Goal: Task Accomplishment & Management: Manage account settings

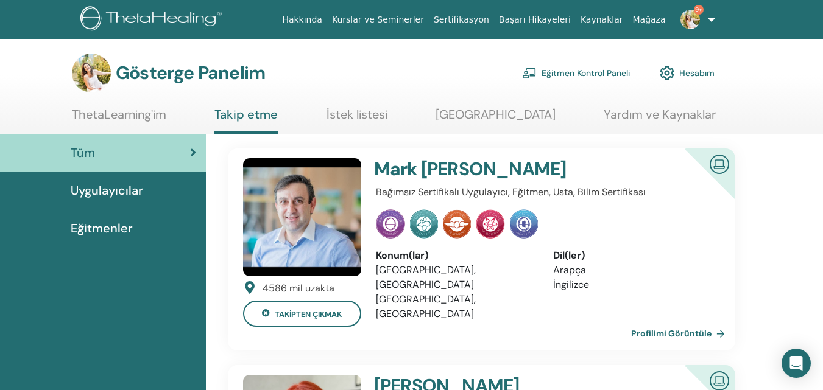
click at [563, 74] on font "Eğitmen Kontrol Paneli" at bounding box center [585, 73] width 88 height 11
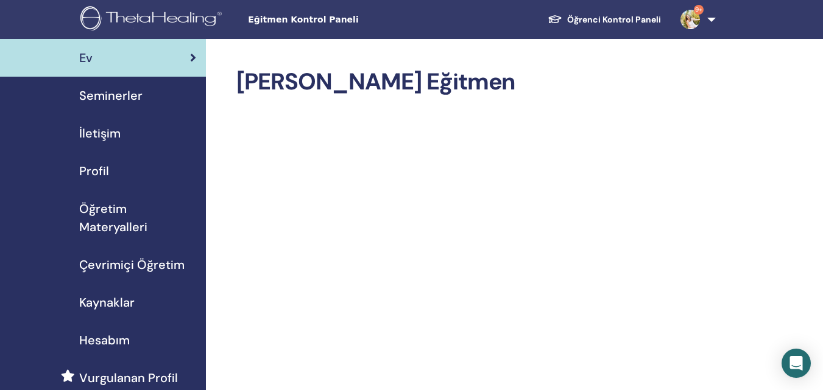
click at [116, 97] on font "Seminerler" at bounding box center [110, 96] width 63 height 16
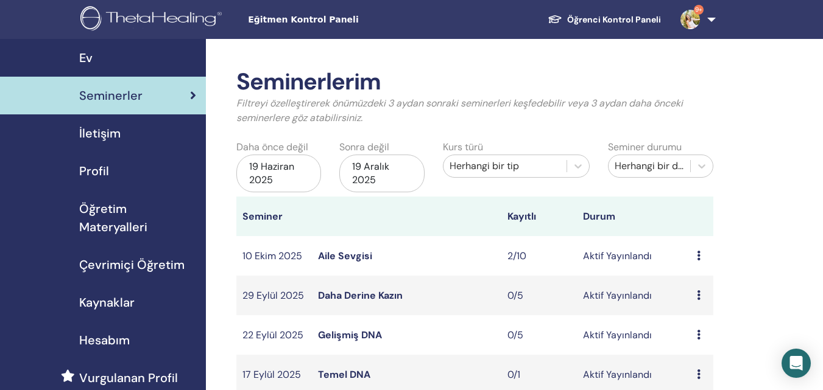
click at [697, 375] on icon at bounding box center [699, 375] width 4 height 10
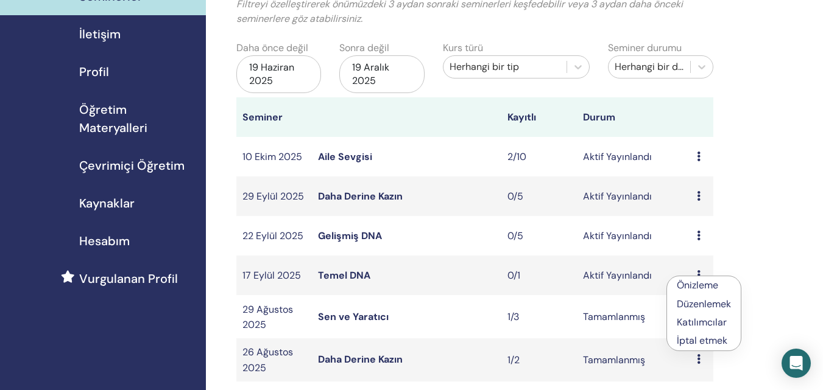
scroll to position [115, 0]
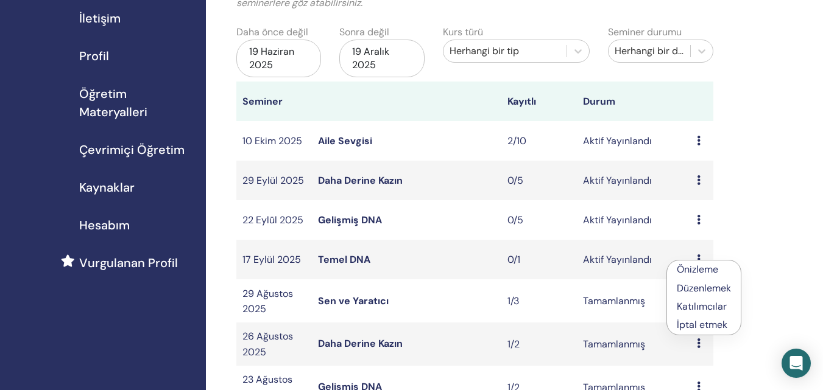
click at [717, 283] on font "Düzenlemek" at bounding box center [703, 288] width 54 height 13
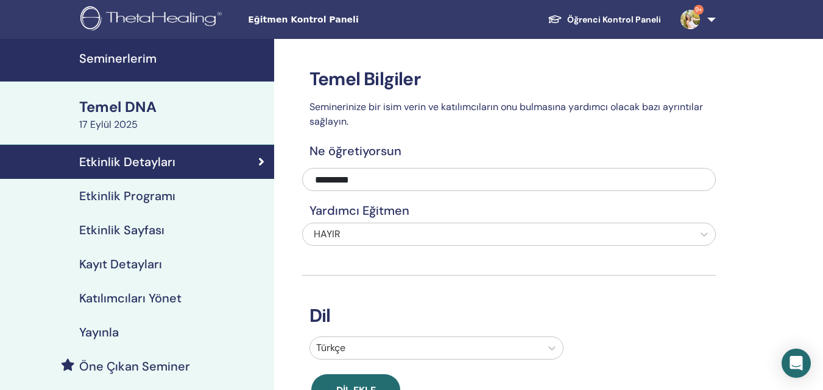
click at [118, 235] on font "Etkinlik Sayfası" at bounding box center [121, 230] width 85 height 16
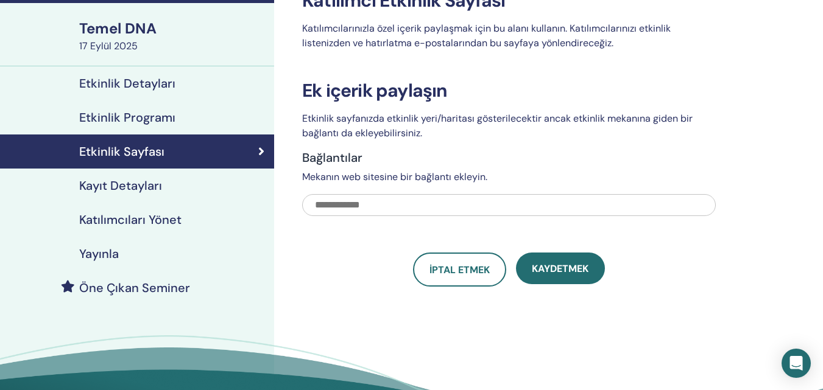
scroll to position [80, 0]
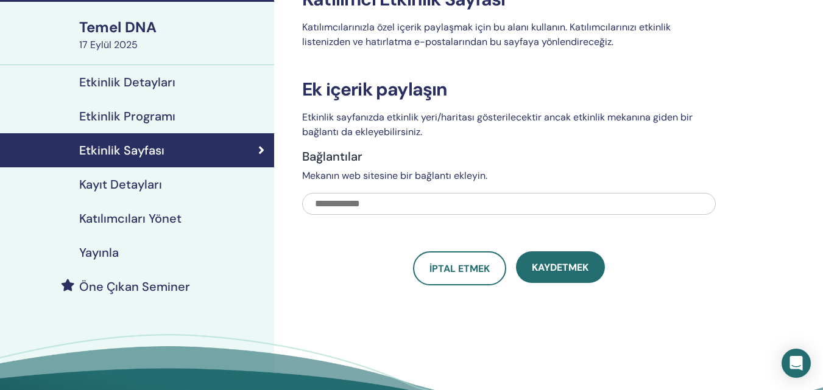
click at [119, 181] on font "Kayıt Detayları" at bounding box center [120, 185] width 83 height 16
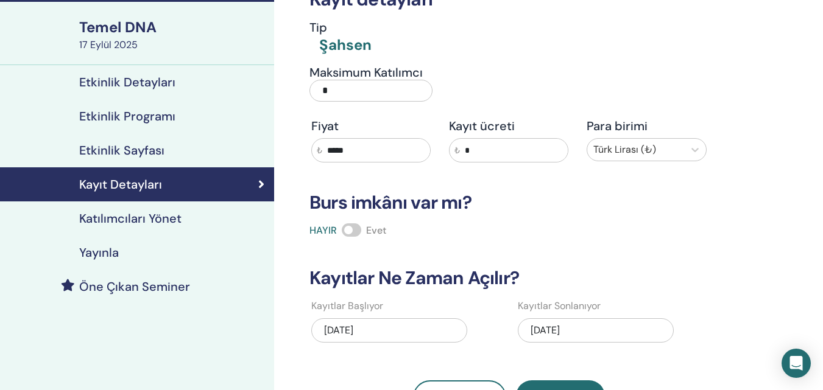
click at [608, 338] on div "20.09.2025" at bounding box center [596, 330] width 156 height 24
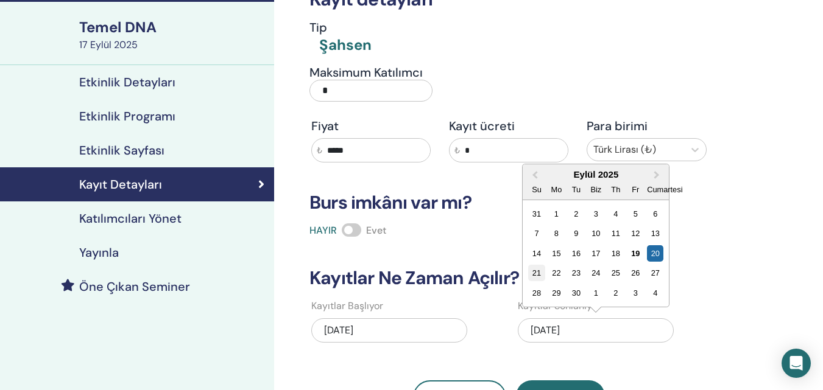
click at [536, 278] on font "21" at bounding box center [536, 273] width 9 height 9
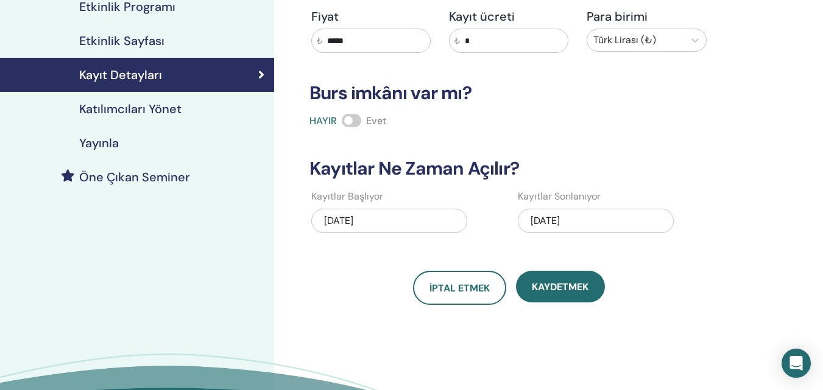
scroll to position [194, 0]
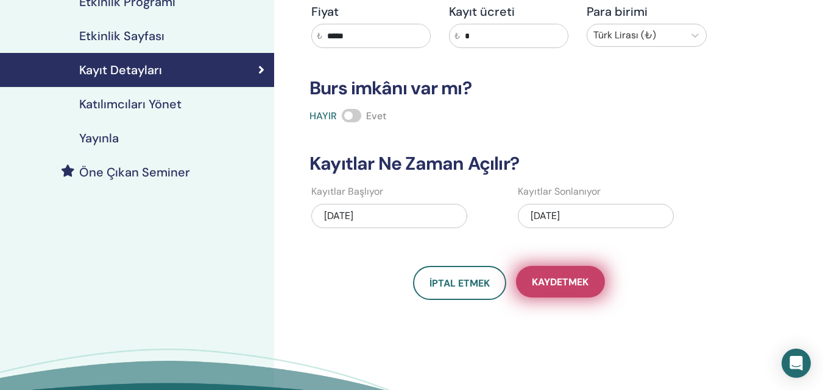
click at [568, 276] on font "Kaydetmek" at bounding box center [560, 282] width 57 height 13
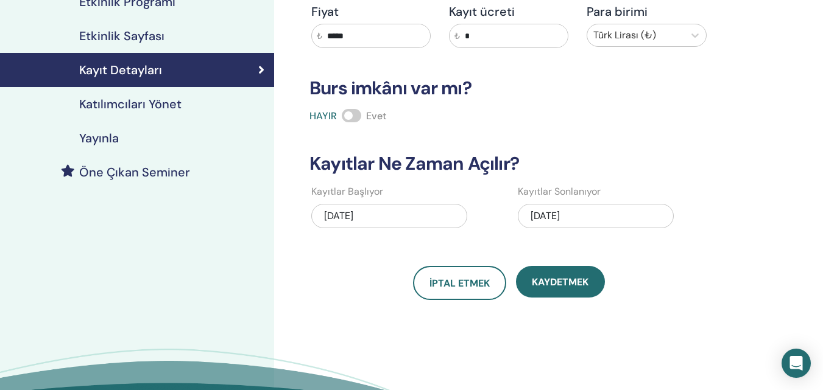
click at [122, 105] on font "Katılımcıları Yönet" at bounding box center [130, 104] width 102 height 16
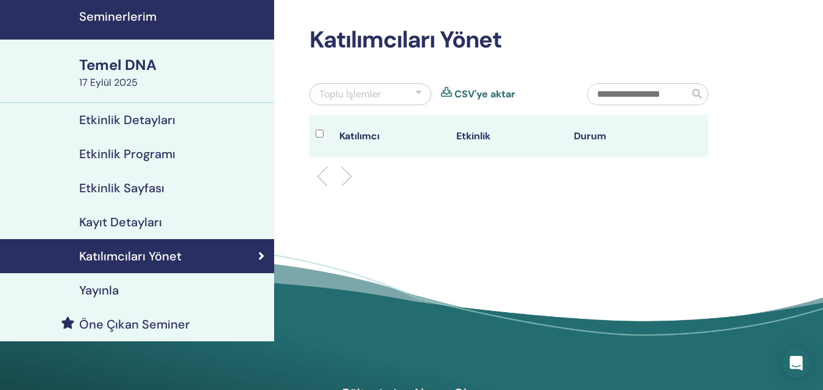
scroll to position [19, 0]
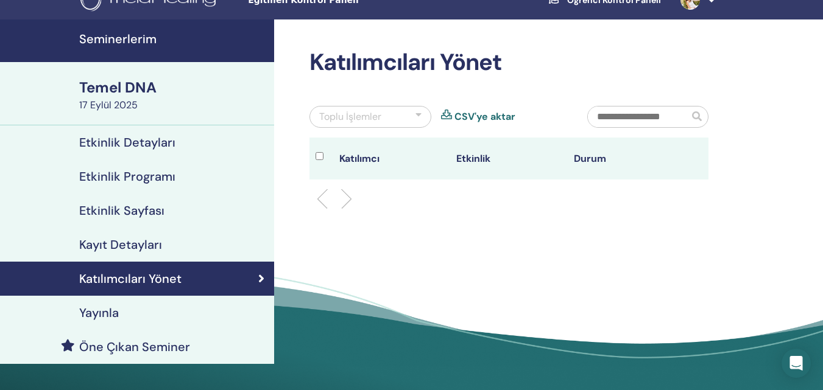
click at [107, 316] on font "Yayınla" at bounding box center [99, 313] width 40 height 16
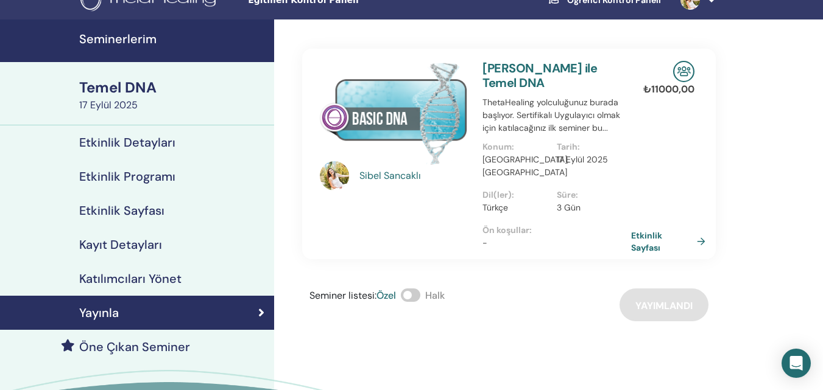
click at [113, 54] on link "Seminerlerim" at bounding box center [137, 40] width 274 height 43
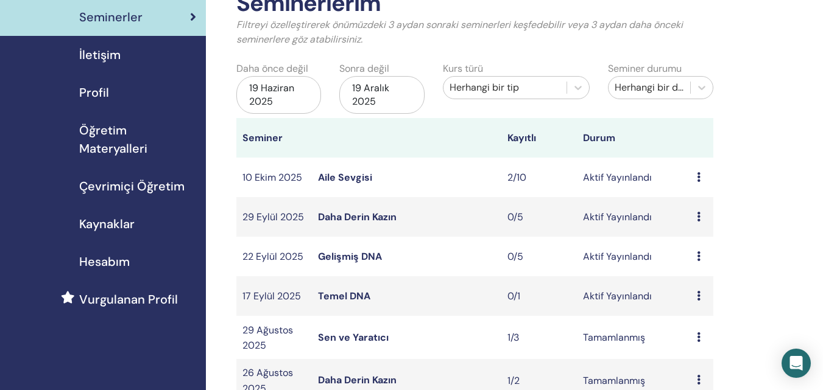
scroll to position [83, 0]
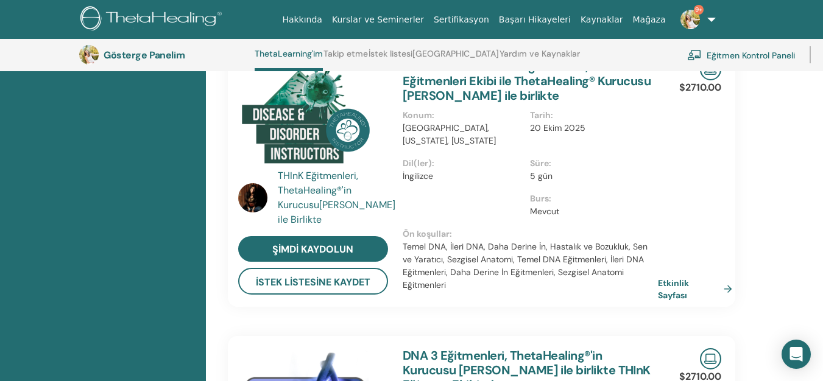
scroll to position [303, 0]
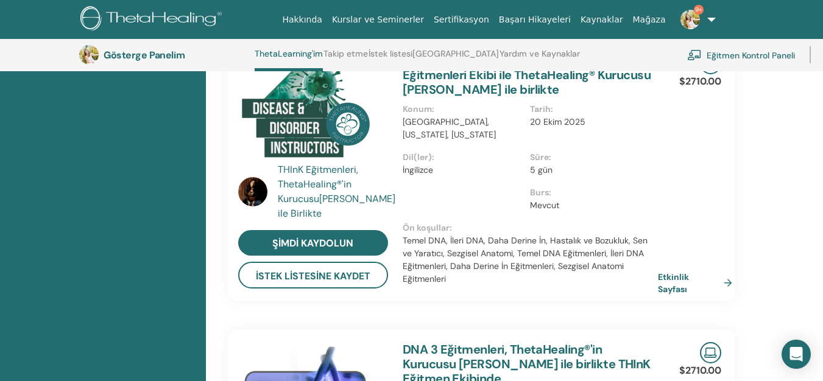
drag, startPoint x: 819, startPoint y: 113, endPoint x: 827, endPoint y: 106, distance: 11.2
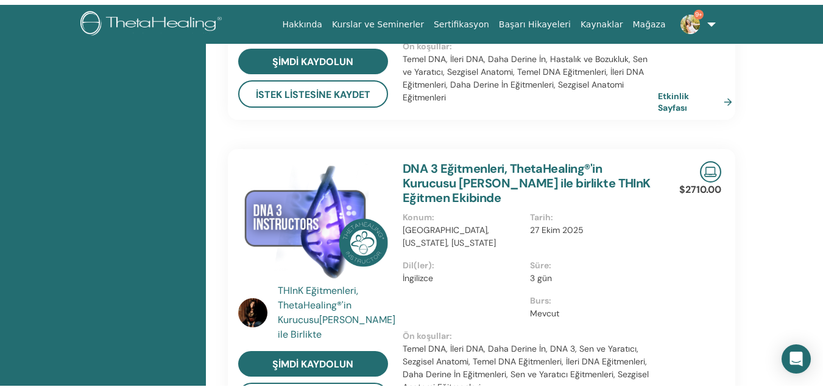
scroll to position [0, 0]
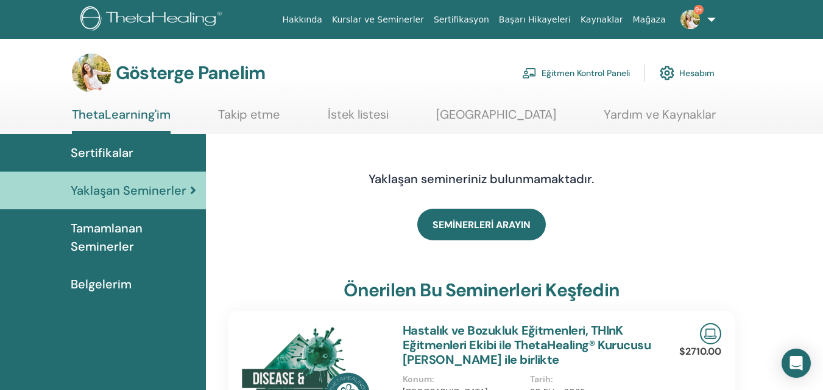
click at [600, 73] on font "Eğitmen Kontrol Paneli" at bounding box center [585, 73] width 88 height 11
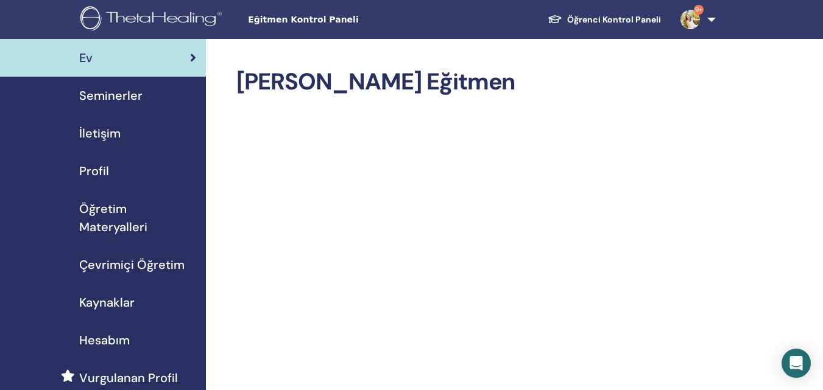
click at [128, 93] on font "Seminerler" at bounding box center [110, 96] width 63 height 16
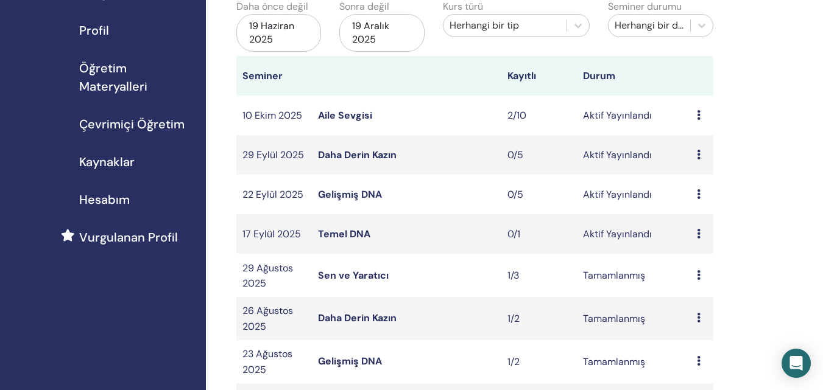
scroll to position [161, 0]
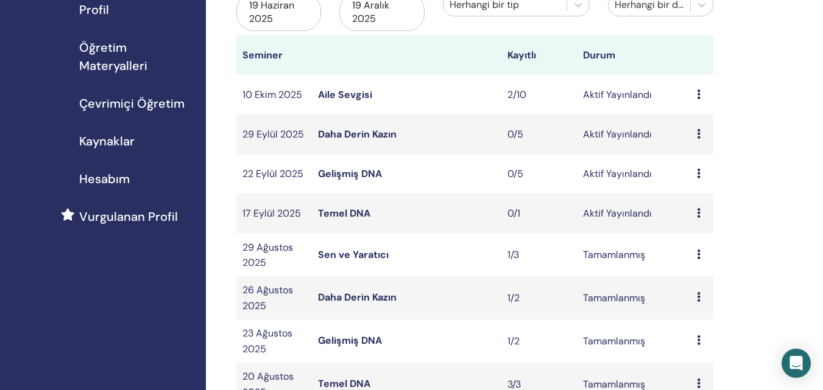
click at [697, 214] on icon at bounding box center [699, 213] width 4 height 10
click at [697, 214] on div "Önizleme Düzenlemek Katılımcılar İptal etmek" at bounding box center [703, 251] width 75 height 75
click at [697, 214] on icon at bounding box center [699, 213] width 4 height 10
click at [710, 276] on font "İptal etmek" at bounding box center [701, 279] width 51 height 13
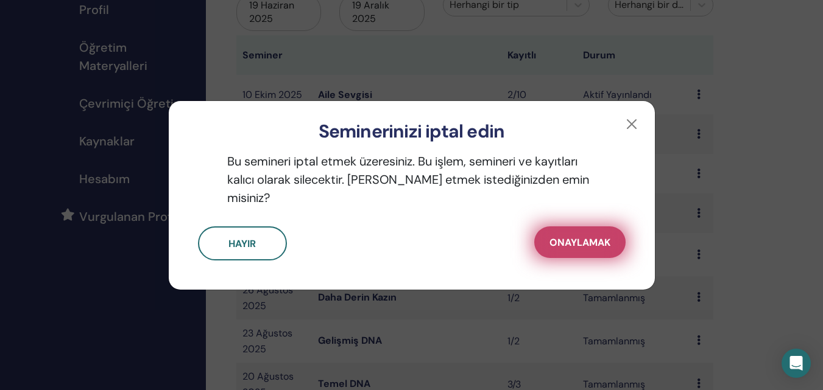
click at [581, 236] on font "Onaylamak" at bounding box center [579, 242] width 61 height 13
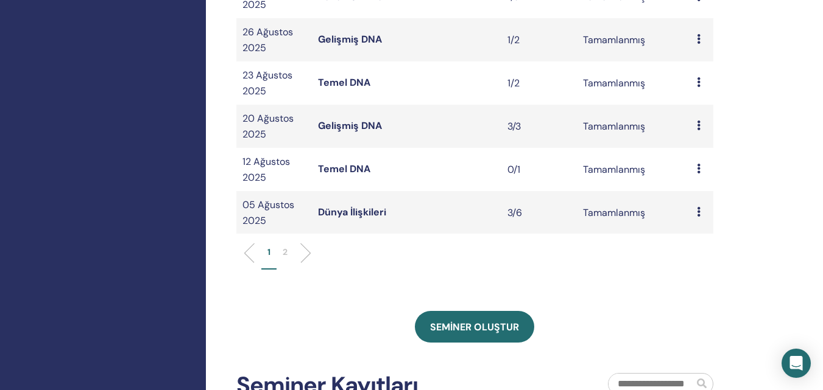
scroll to position [422, 0]
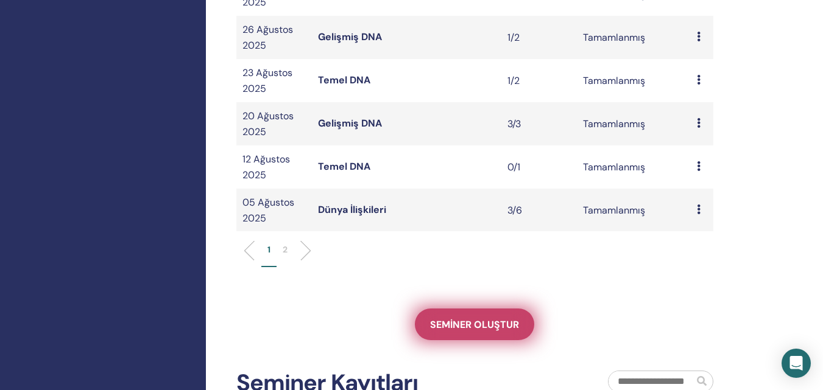
click at [481, 333] on link "Seminer oluştur" at bounding box center [474, 325] width 119 height 32
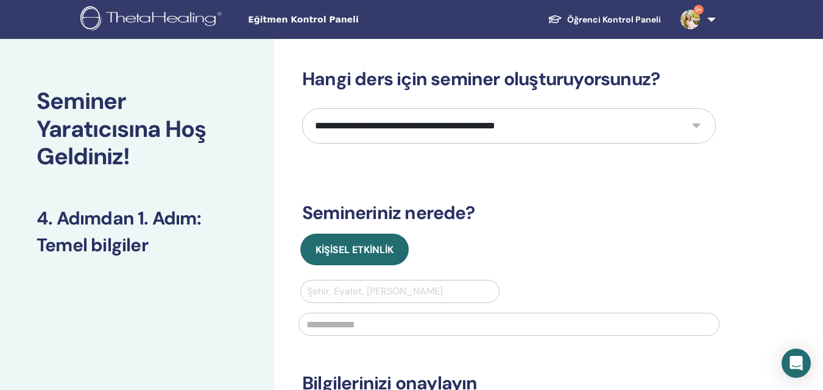
click at [495, 124] on select "**********" at bounding box center [508, 125] width 413 height 35
select select "*"
click at [302, 108] on select "**********" at bounding box center [508, 125] width 413 height 35
click at [365, 294] on div at bounding box center [400, 291] width 186 height 17
type input "*****"
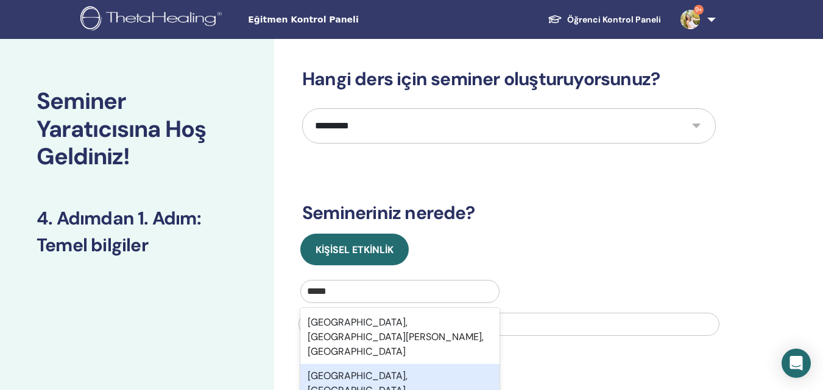
click at [362, 370] on font "[GEOGRAPHIC_DATA], [GEOGRAPHIC_DATA]" at bounding box center [357, 383] width 100 height 27
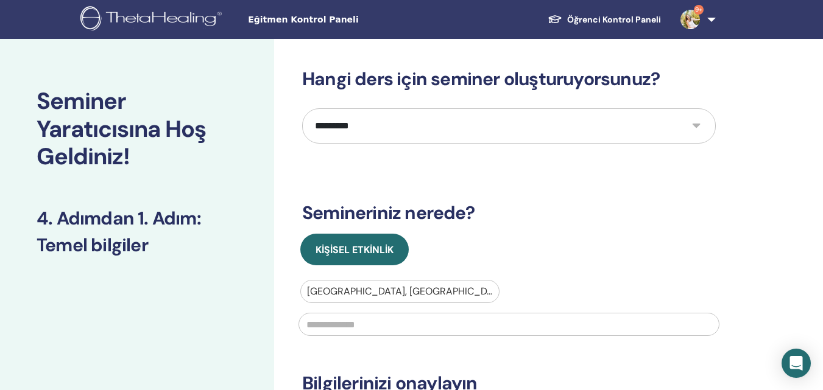
click at [374, 318] on input "text" at bounding box center [508, 324] width 421 height 23
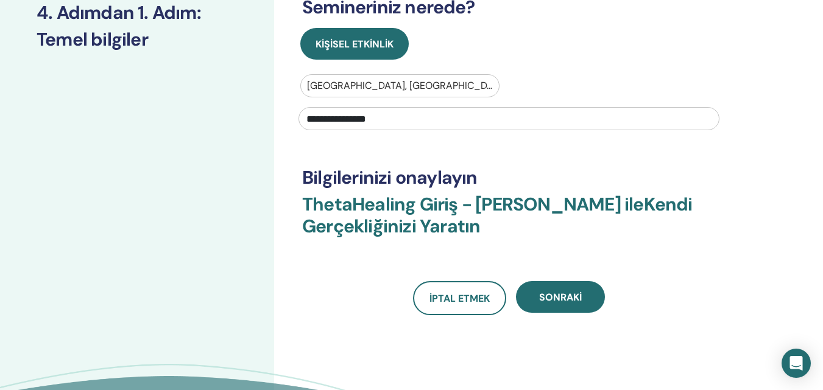
scroll to position [261, 0]
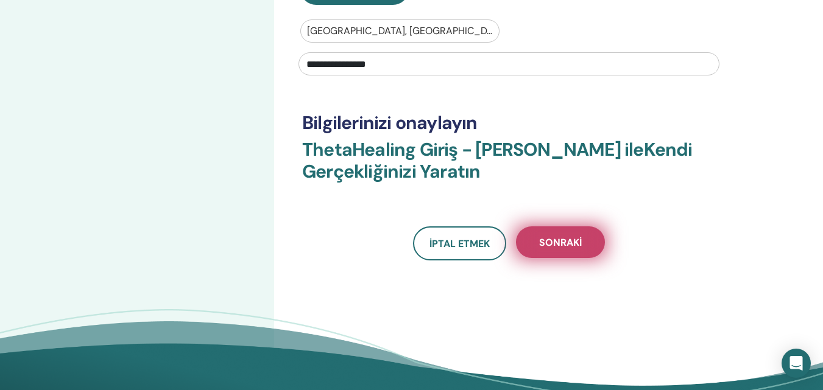
type input "**********"
click at [588, 244] on button "Sonraki" at bounding box center [560, 242] width 89 height 32
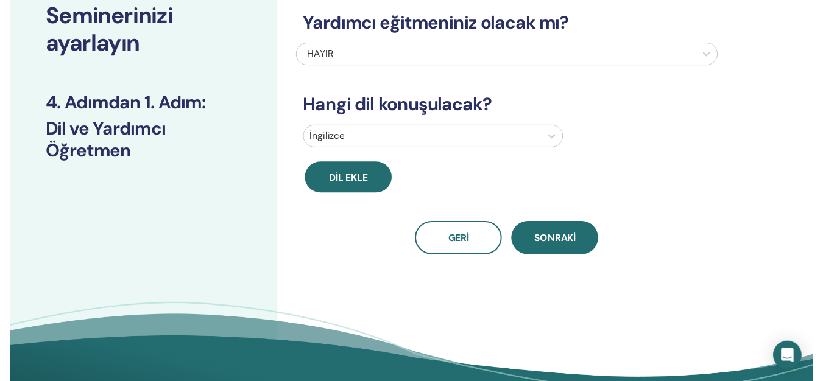
scroll to position [71, 0]
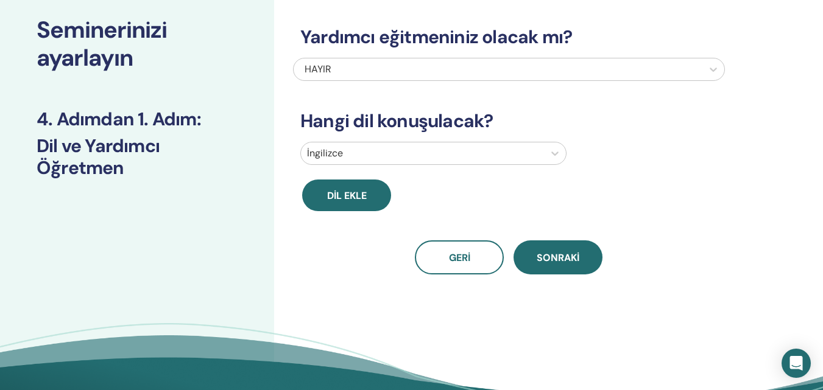
click at [367, 151] on div at bounding box center [422, 153] width 231 height 17
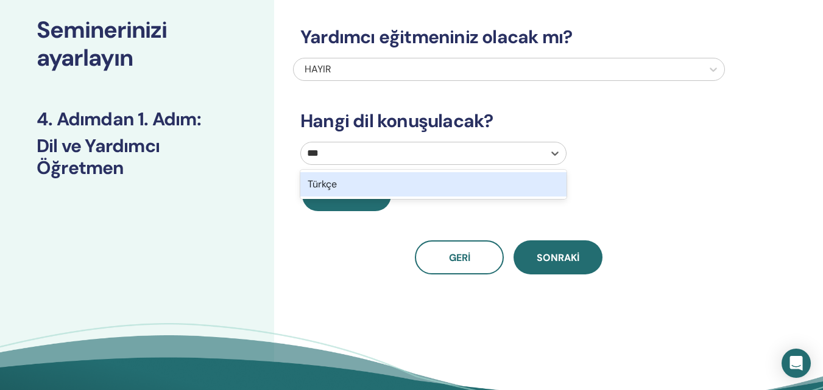
type input "****"
click at [348, 191] on div "Türkçe" at bounding box center [433, 184] width 266 height 24
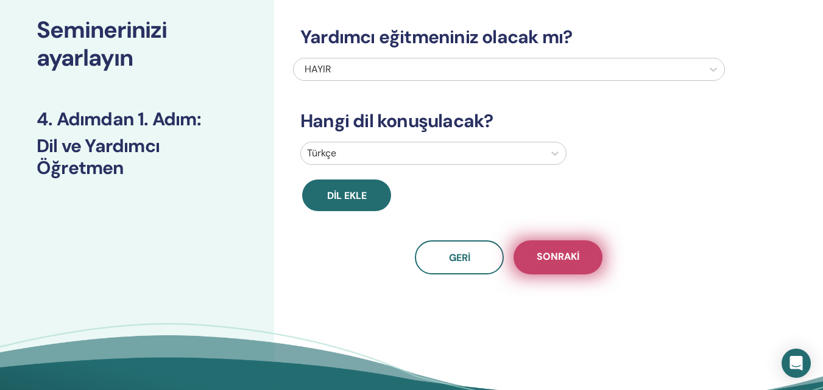
click at [564, 248] on button "Sonraki" at bounding box center [557, 257] width 89 height 34
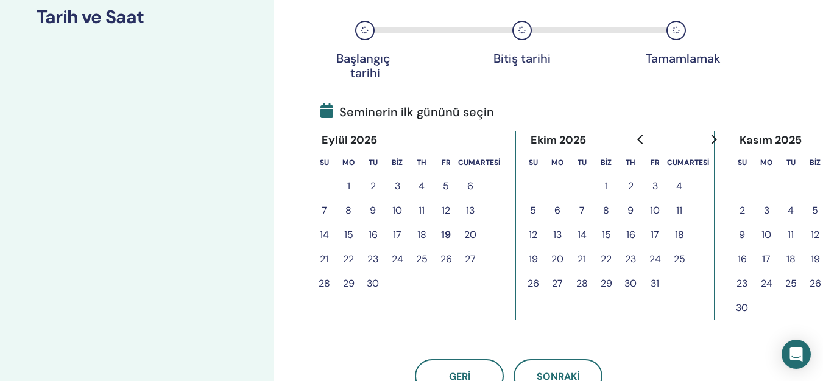
scroll to position [269, 0]
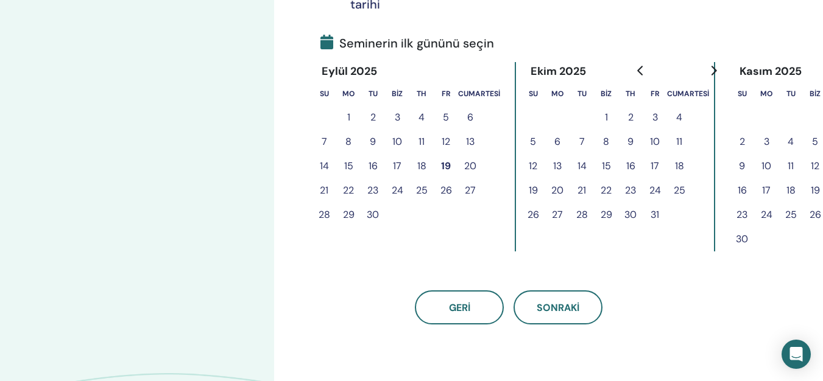
click at [428, 164] on button "18" at bounding box center [421, 166] width 24 height 24
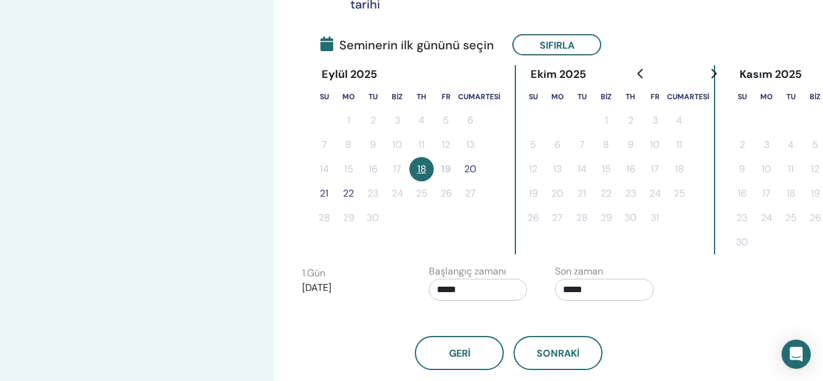
click at [469, 169] on font "20" at bounding box center [470, 169] width 12 height 13
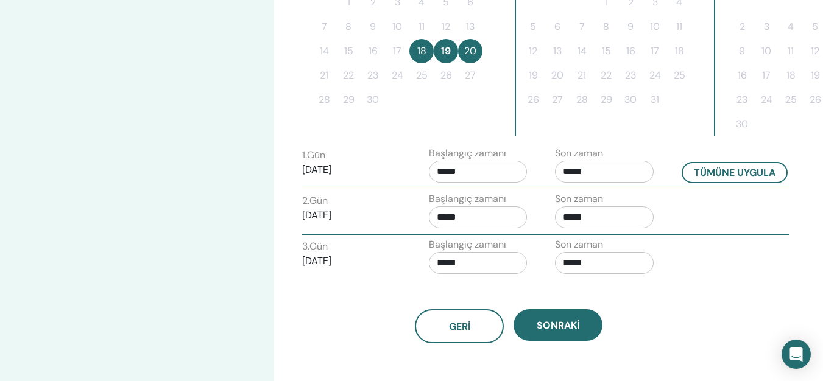
scroll to position [405, 0]
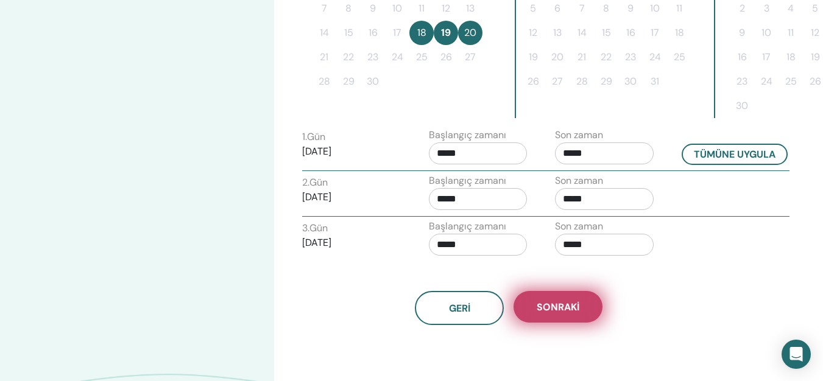
click at [574, 300] on button "Sonraki" at bounding box center [557, 307] width 89 height 32
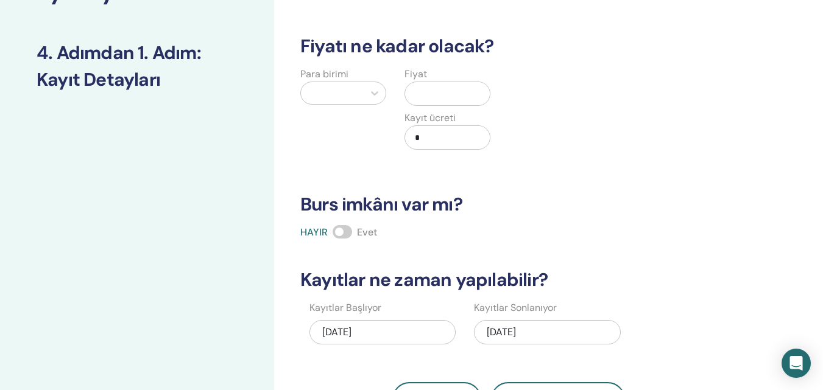
scroll to position [113, 0]
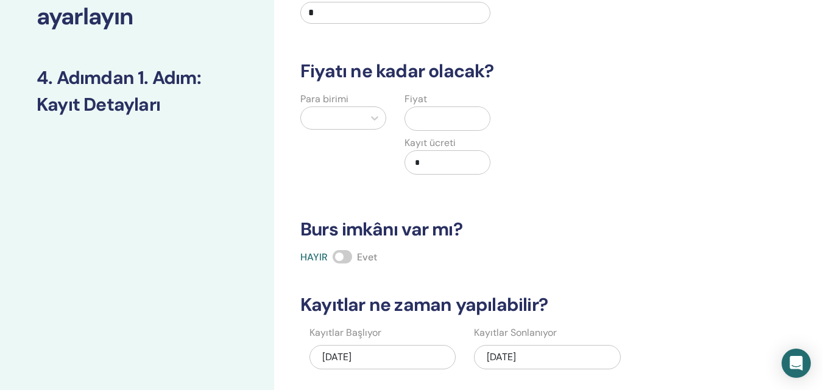
click at [315, 119] on div at bounding box center [332, 118] width 51 height 17
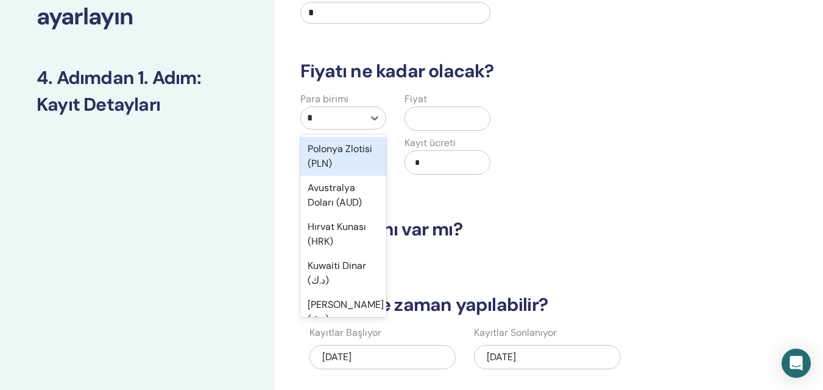
type input "**"
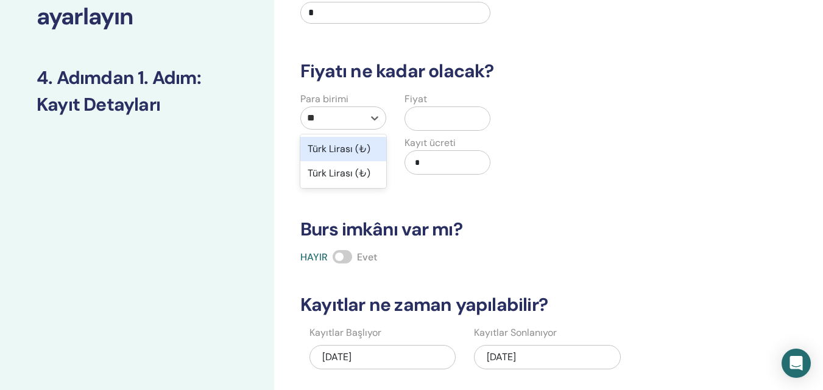
click at [335, 149] on font "Türk Lirası (₺)" at bounding box center [338, 148] width 63 height 13
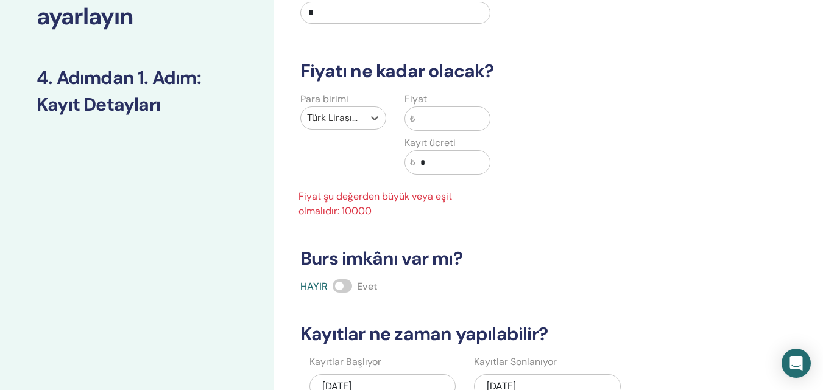
click at [446, 118] on input "text" at bounding box center [452, 118] width 74 height 23
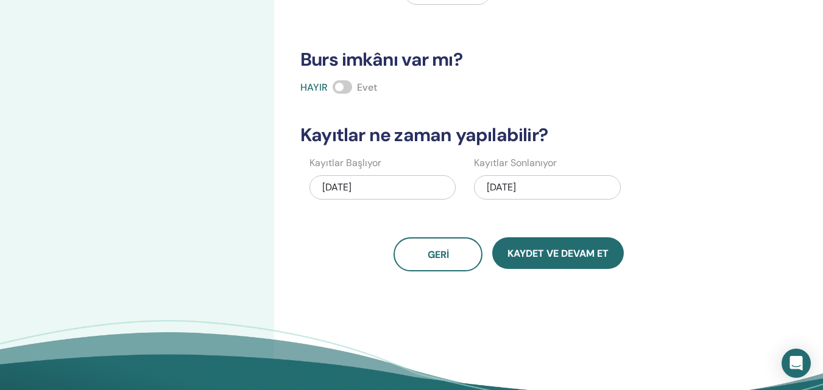
scroll to position [292, 0]
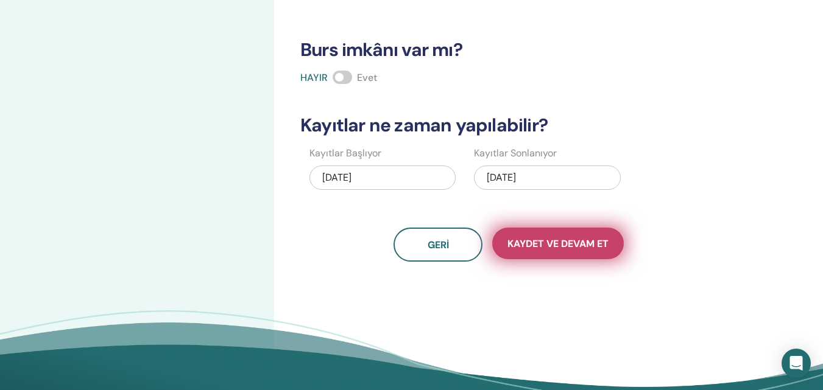
type input "*****"
click at [585, 244] on font "Kaydet ve Devam Et" at bounding box center [557, 243] width 101 height 13
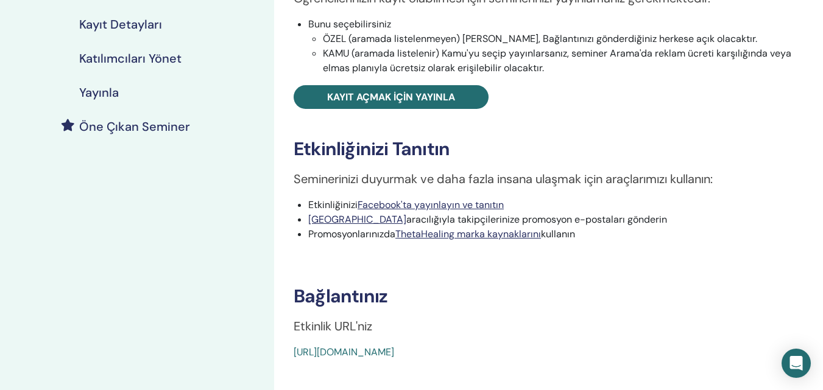
scroll to position [259, 0]
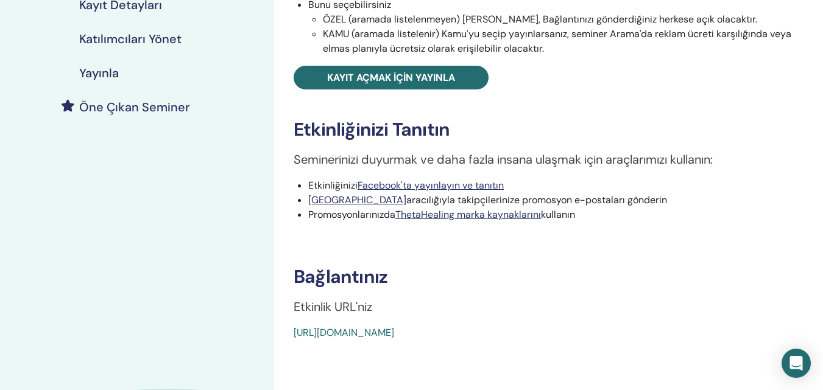
click at [394, 328] on font "[URL][DOMAIN_NAME]" at bounding box center [343, 332] width 100 height 13
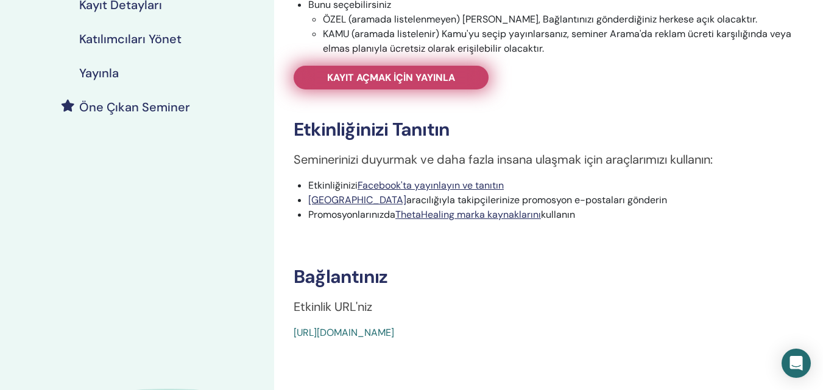
click at [430, 73] on font "Kayıt açmak için yayınla" at bounding box center [391, 77] width 128 height 13
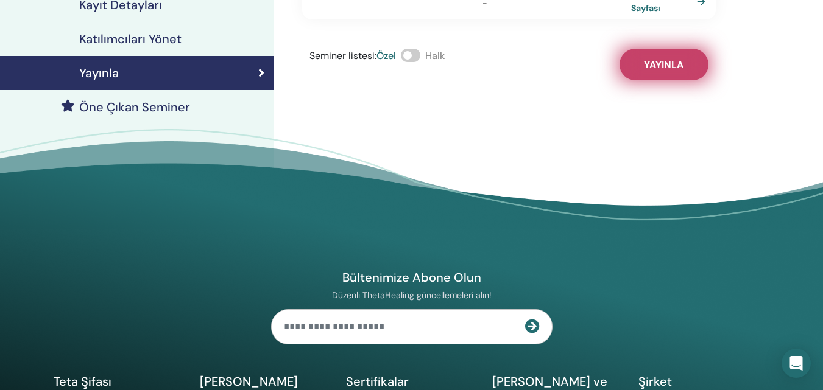
click at [662, 58] on button "Yayınla" at bounding box center [663, 65] width 89 height 32
